Goal: Information Seeking & Learning: Check status

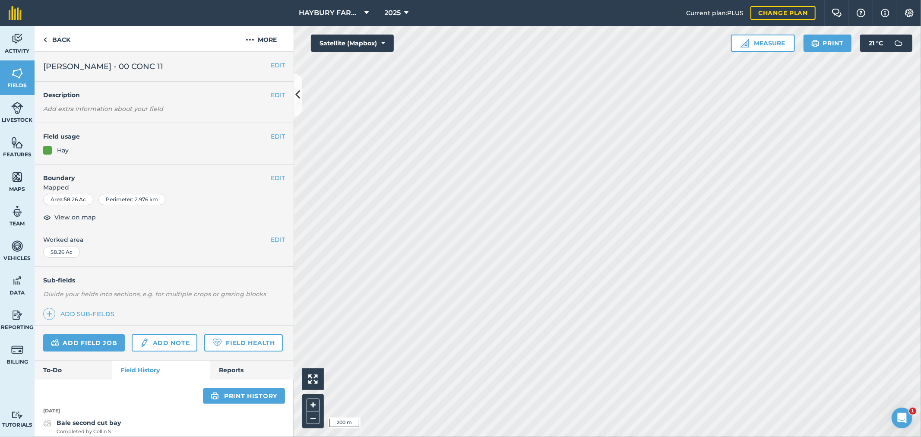
scroll to position [528, 0]
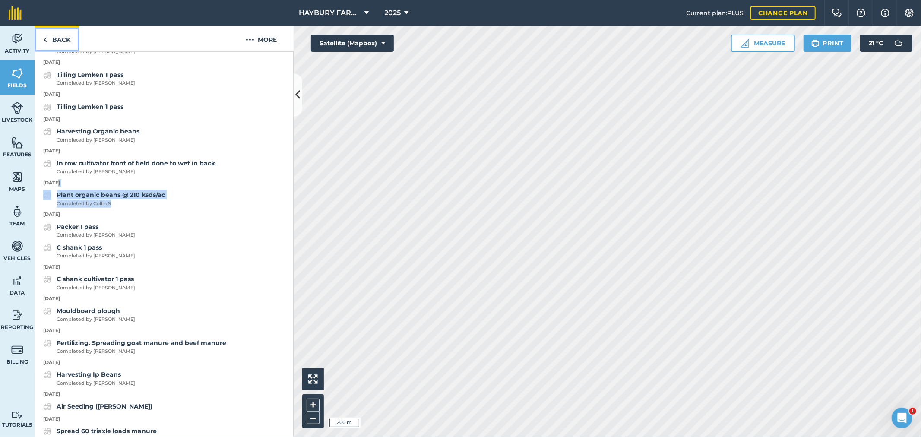
click at [39, 34] on link "Back" at bounding box center [57, 38] width 44 height 25
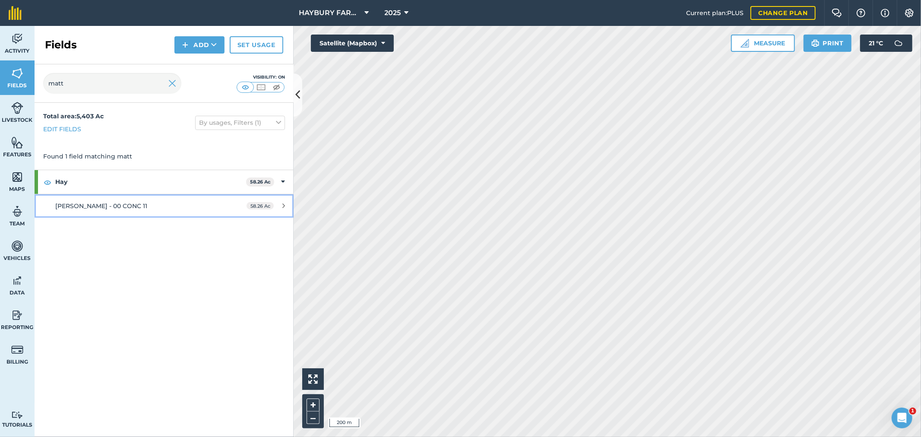
click at [107, 203] on span "MATT - 00 CONC 11" at bounding box center [101, 206] width 92 height 8
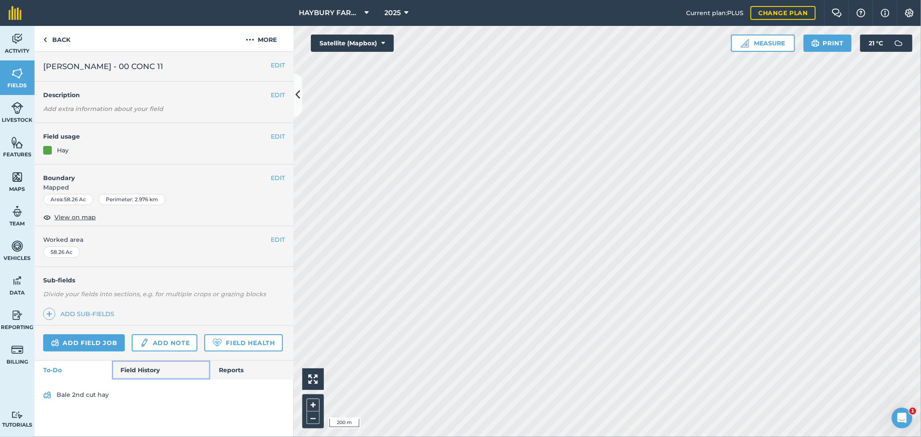
click at [155, 365] on link "Field History" at bounding box center [161, 370] width 98 height 19
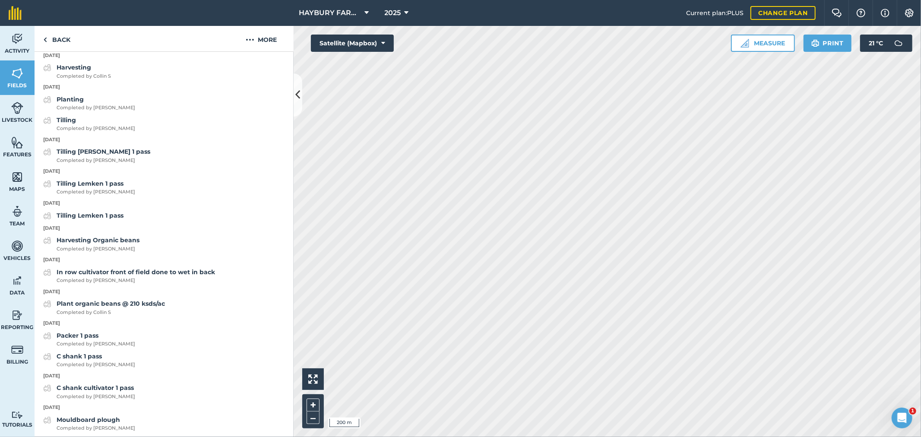
scroll to position [411, 0]
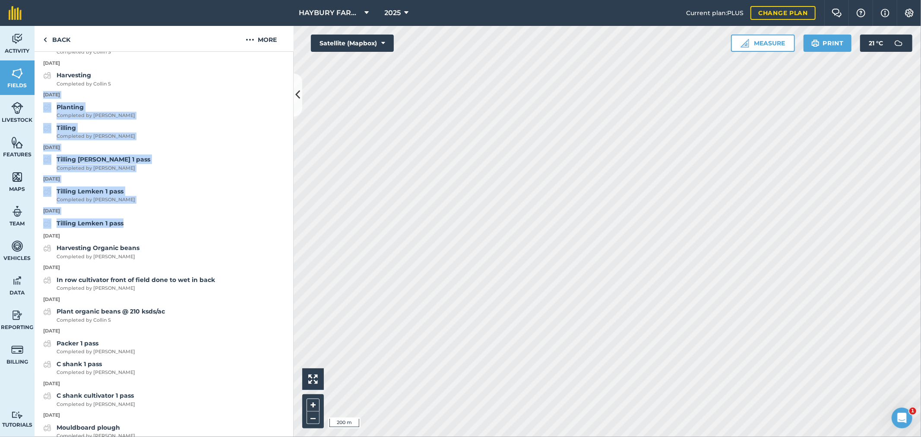
drag, startPoint x: 148, startPoint y: 252, endPoint x: 35, endPoint y: 119, distance: 174.3
click at [35, 119] on div "23rd July 2025 Bale second cut bay Completed by Collin S 22nd July 2025 Single …" at bounding box center [164, 319] width 259 height 652
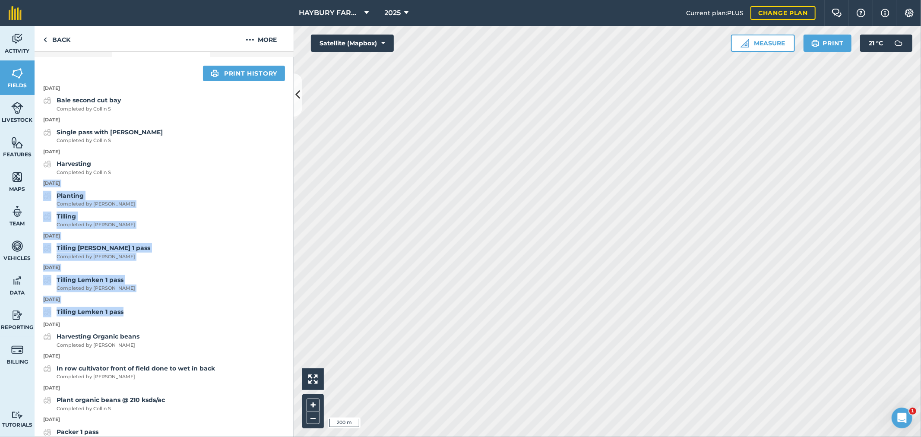
scroll to position [315, 0]
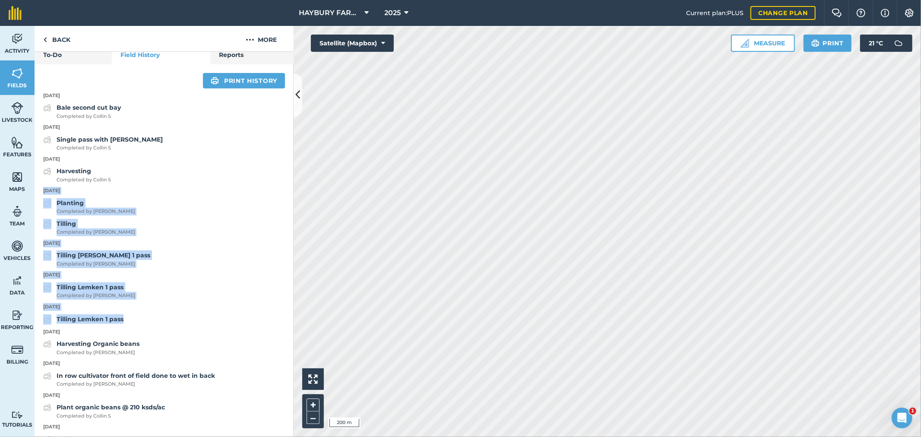
click at [134, 325] on div "Tilling Lemken 1 pass" at bounding box center [164, 319] width 259 height 10
drag, startPoint x: 134, startPoint y: 343, endPoint x: 44, endPoint y: 215, distance: 156.5
click at [44, 215] on div "23rd July 2025 Bale second cut bay Completed by Collin S 22nd July 2025 Single …" at bounding box center [164, 415] width 259 height 652
click at [141, 325] on div "Tilling Lemken 1 pass" at bounding box center [164, 319] width 259 height 10
drag, startPoint x: 135, startPoint y: 341, endPoint x: 39, endPoint y: 183, distance: 185.1
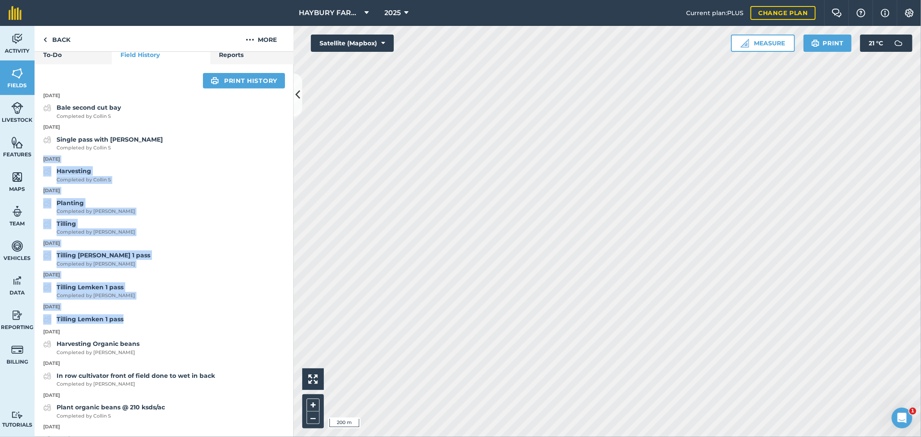
click at [39, 183] on div "23rd July 2025 Bale second cut bay Completed by Collin S 22nd July 2025 Single …" at bounding box center [164, 415] width 259 height 652
click at [115, 210] on div "23rd July 2025 Bale second cut bay Completed by Collin S 22nd July 2025 Single …" at bounding box center [164, 415] width 259 height 652
drag, startPoint x: 44, startPoint y: 119, endPoint x: 173, endPoint y: 347, distance: 261.9
click at [173, 347] on div "23rd July 2025 Bale second cut bay Completed by Collin S 22nd July 2025 Single …" at bounding box center [164, 415] width 259 height 652
copy div "23rd July 2025 Bale second cut bay Completed by Collin S 22nd July 2025 Single …"
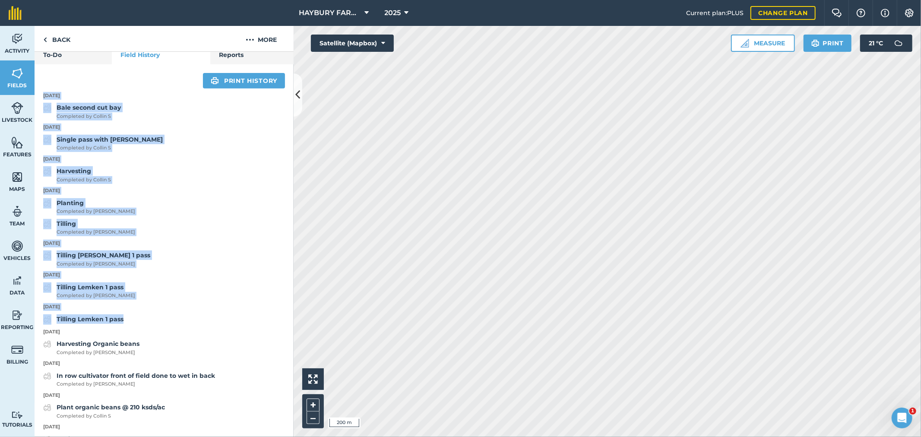
click at [81, 131] on p "22nd July 2025" at bounding box center [164, 128] width 259 height 8
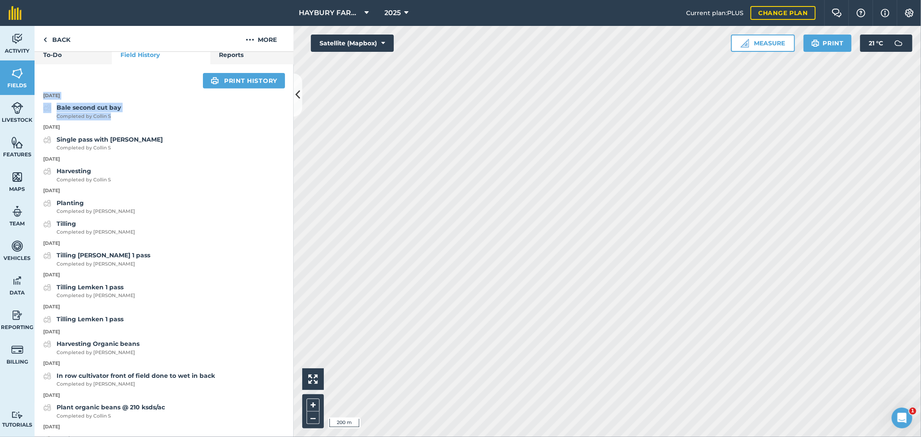
drag, startPoint x: 41, startPoint y: 116, endPoint x: 118, endPoint y: 141, distance: 81.7
click at [118, 141] on div "23rd July 2025 Bale second cut bay Completed by Collin S 22nd July 2025 Single …" at bounding box center [164, 415] width 259 height 652
copy div "23rd July 2025 Bale second cut bay Completed by Collin S"
click at [101, 120] on span "Completed by Collin S" at bounding box center [89, 117] width 64 height 8
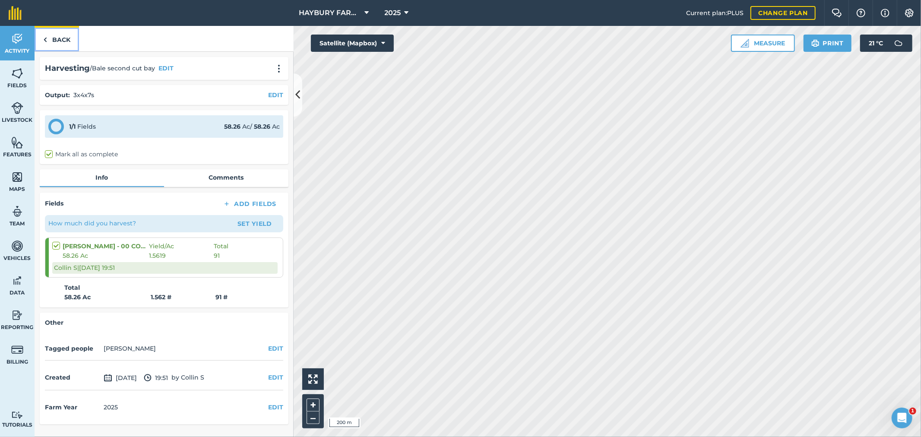
click at [50, 39] on link "Back" at bounding box center [57, 38] width 44 height 25
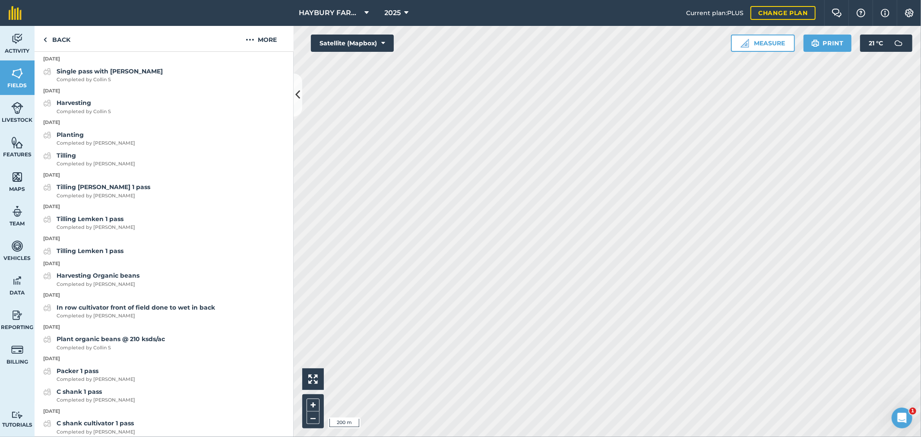
scroll to position [336, 0]
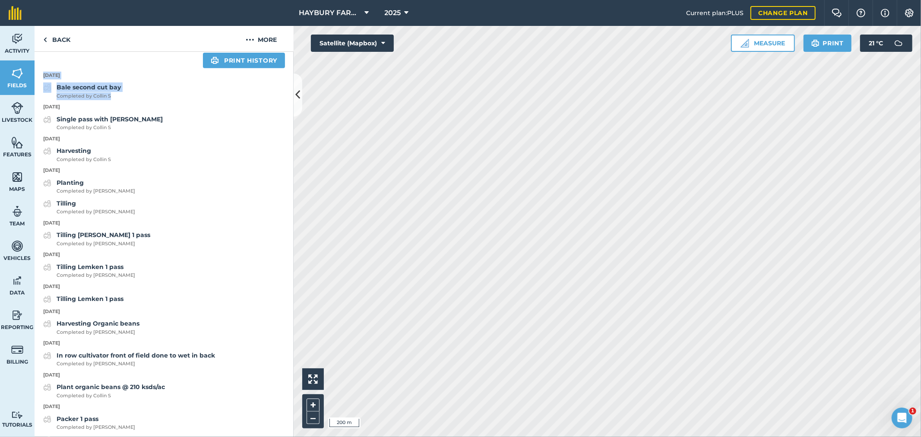
drag, startPoint x: 132, startPoint y: 118, endPoint x: 39, endPoint y: 98, distance: 94.9
click at [39, 98] on div "23rd July 2025 Bale second cut bay Completed by Collin S 22nd July 2025 Single …" at bounding box center [164, 394] width 259 height 652
copy div "23rd July 2025 Bale second cut bay Completed by Collin S"
drag, startPoint x: 42, startPoint y: 130, endPoint x: 125, endPoint y: 154, distance: 86.3
click at [125, 154] on div "23rd July 2025 Bale second cut bay Completed by Collin S 22nd July 2025 Single …" at bounding box center [164, 394] width 259 height 652
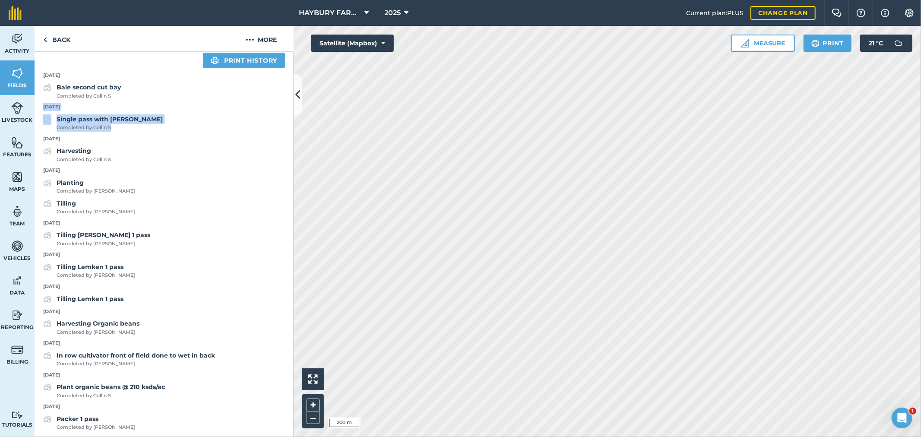
copy div "22nd July 2025 Single pass with Tedder Completed by Collin S"
click at [166, 188] on div "23rd July 2025 Bale second cut bay Completed by Collin S 22nd July 2025 Single …" at bounding box center [164, 394] width 259 height 652
